Goal: Task Accomplishment & Management: Use online tool/utility

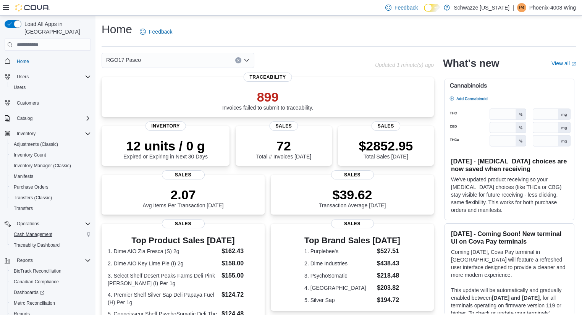
scroll to position [32, 0]
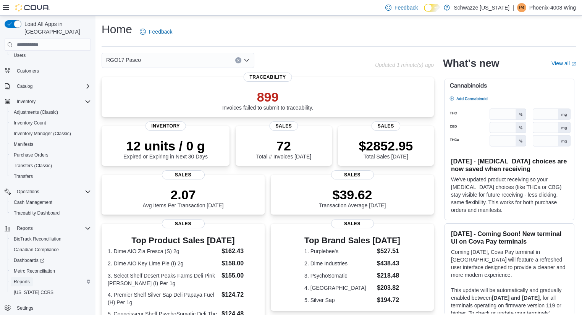
click at [21, 279] on span "Reports" at bounding box center [22, 282] width 16 height 6
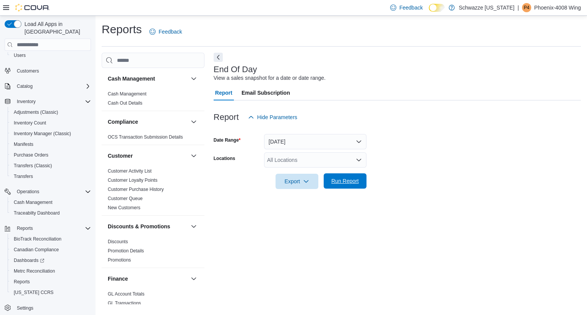
click at [340, 183] on span "Run Report" at bounding box center [345, 181] width 28 height 8
